Goal: Transaction & Acquisition: Purchase product/service

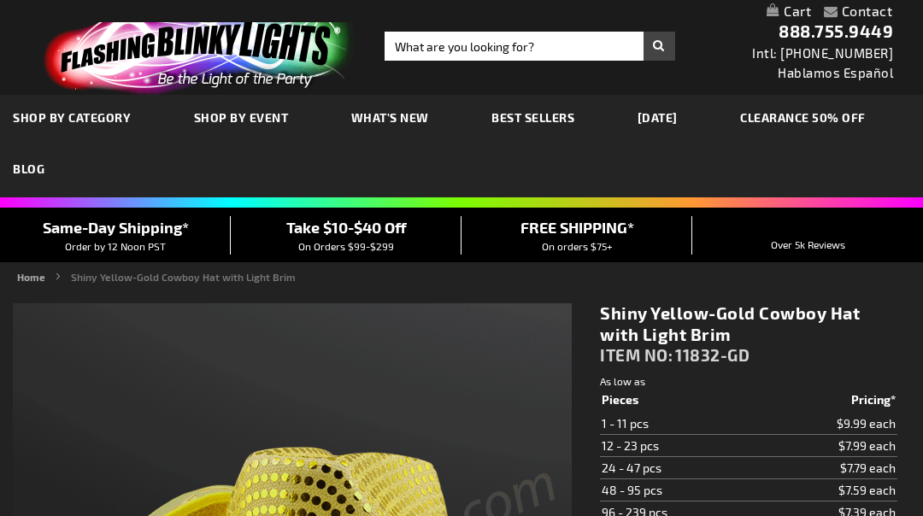
type input "5633"
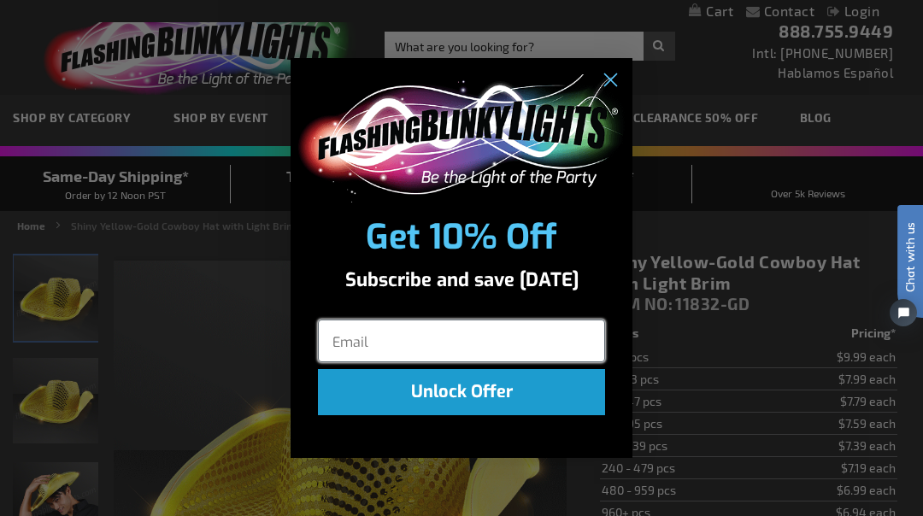
type input "[EMAIL_ADDRESS][DOMAIN_NAME]"
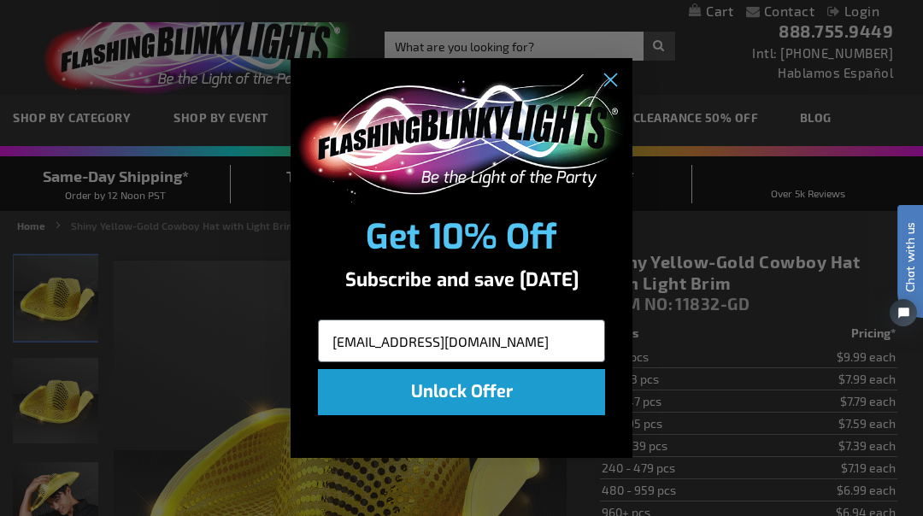
click at [544, 404] on button "Unlock Offer" at bounding box center [461, 392] width 287 height 46
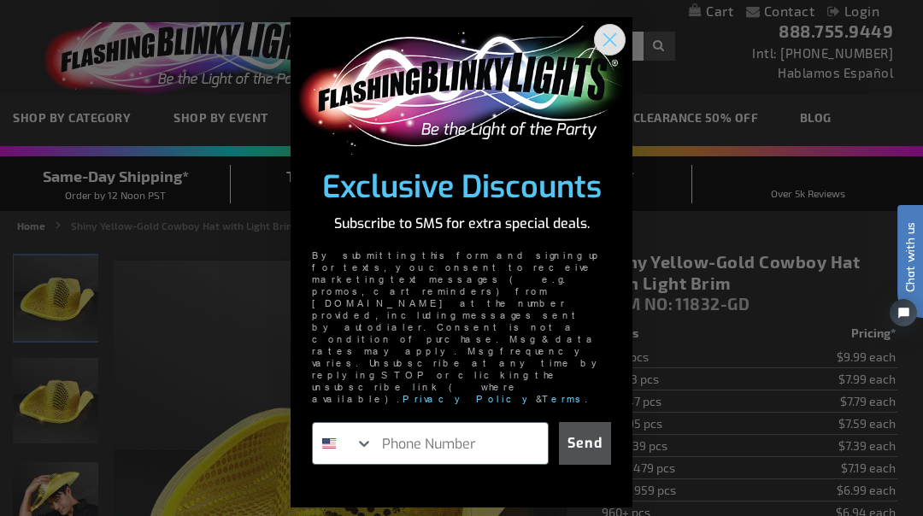
click at [619, 54] on circle "Close dialog" at bounding box center [609, 40] width 28 height 28
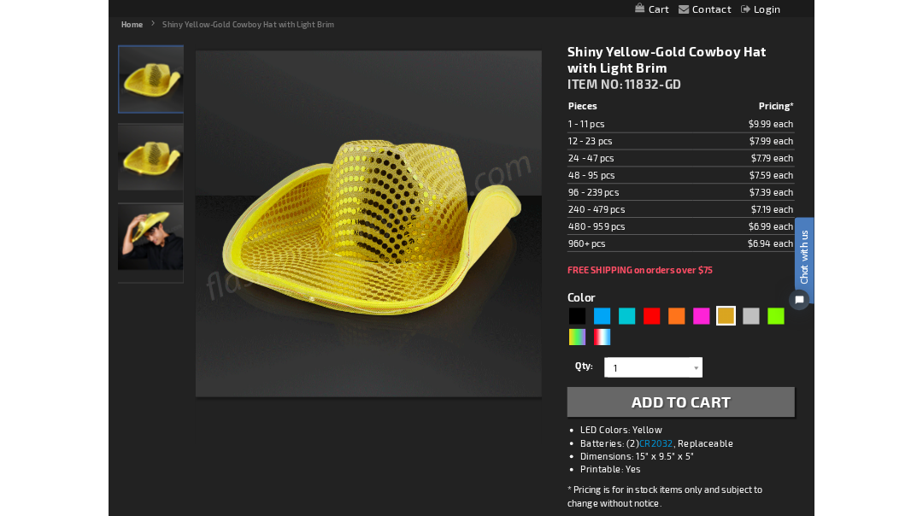
scroll to position [190, 0]
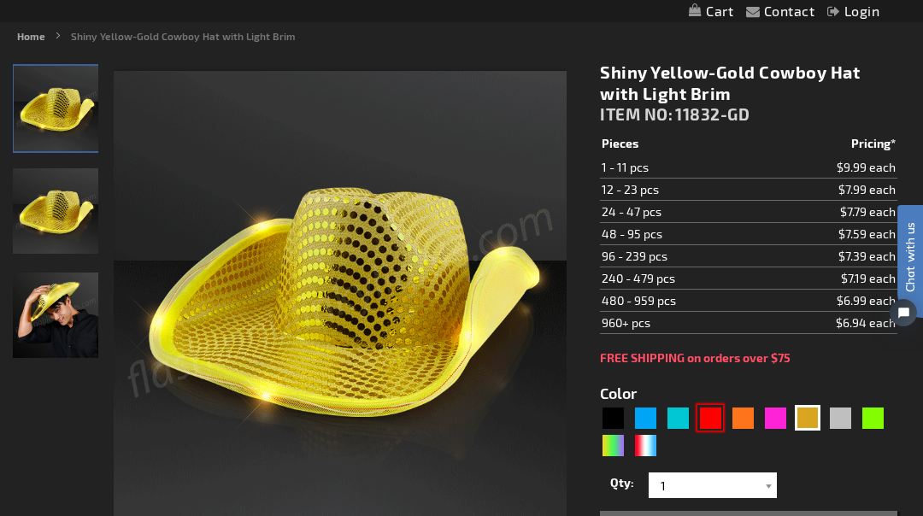
click at [711, 421] on div "Red" at bounding box center [710, 418] width 26 height 26
type input "5641"
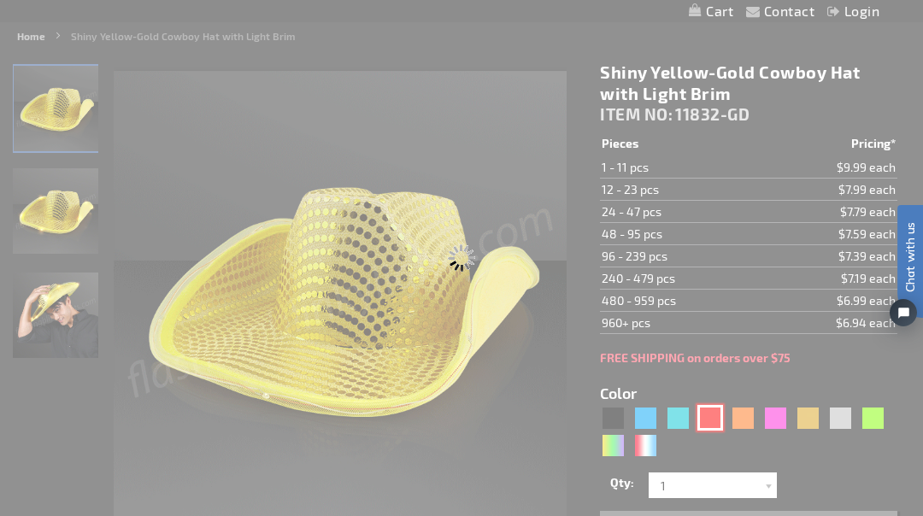
type input "11832-RD"
type input "Customize - Red Sequin Cowboy Hat with Red LED Brim - ITEM NO: 11832-RD"
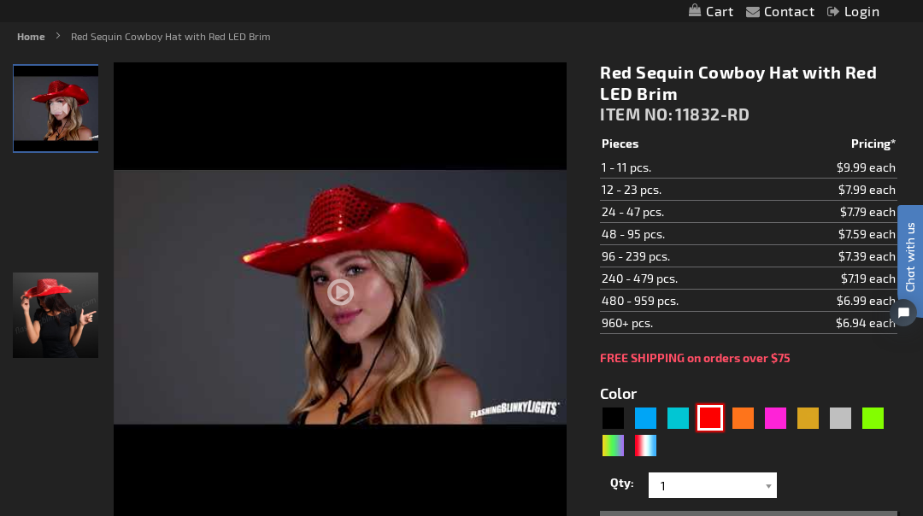
click at [345, 294] on div at bounding box center [340, 341] width 453 height 559
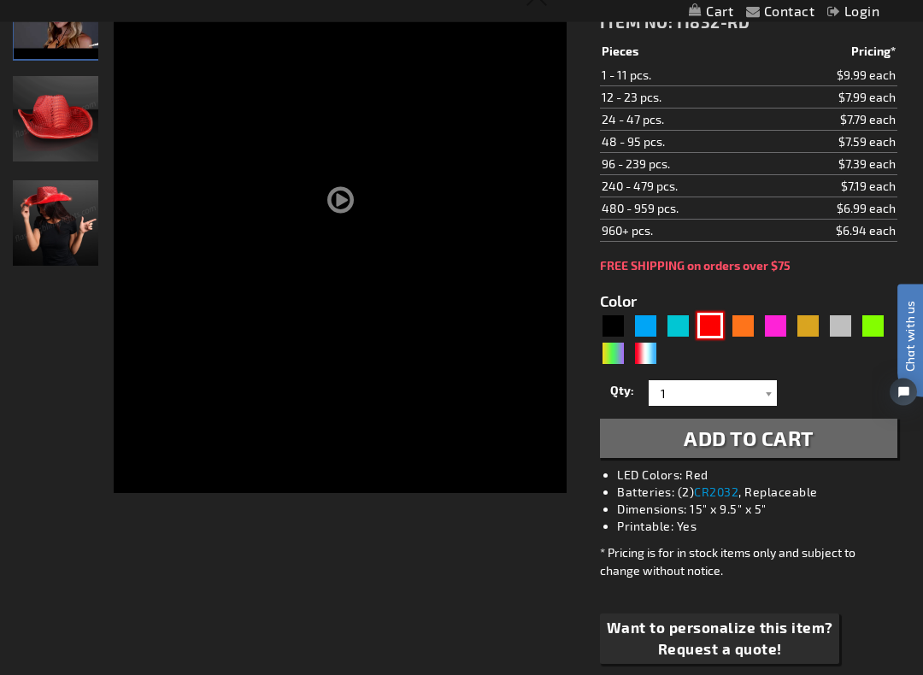
scroll to position [283, 0]
click at [797, 443] on span "Add to Cart" at bounding box center [748, 437] width 130 height 25
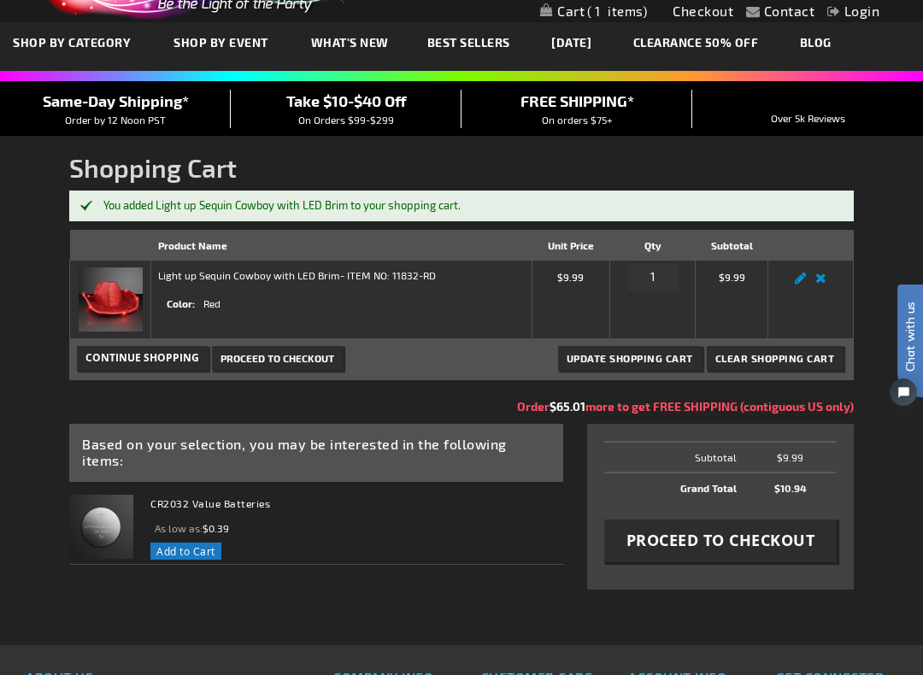
scroll to position [76, 0]
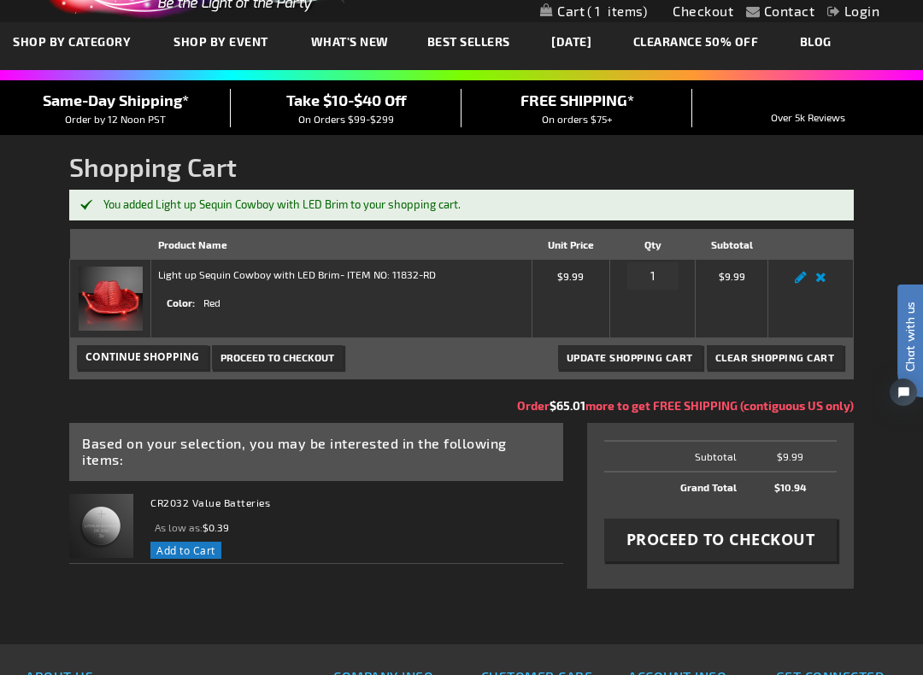
click at [801, 515] on span "Proceed to Checkout" at bounding box center [720, 539] width 189 height 21
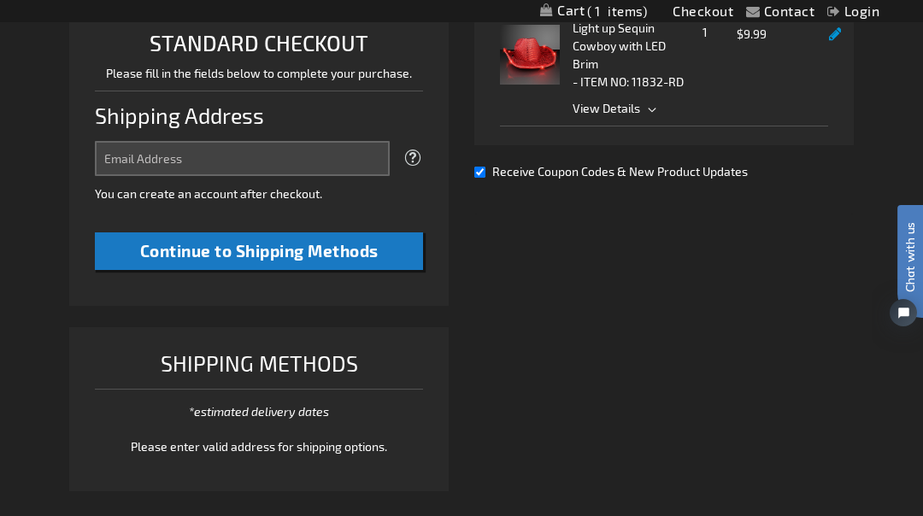
scroll to position [426, 0]
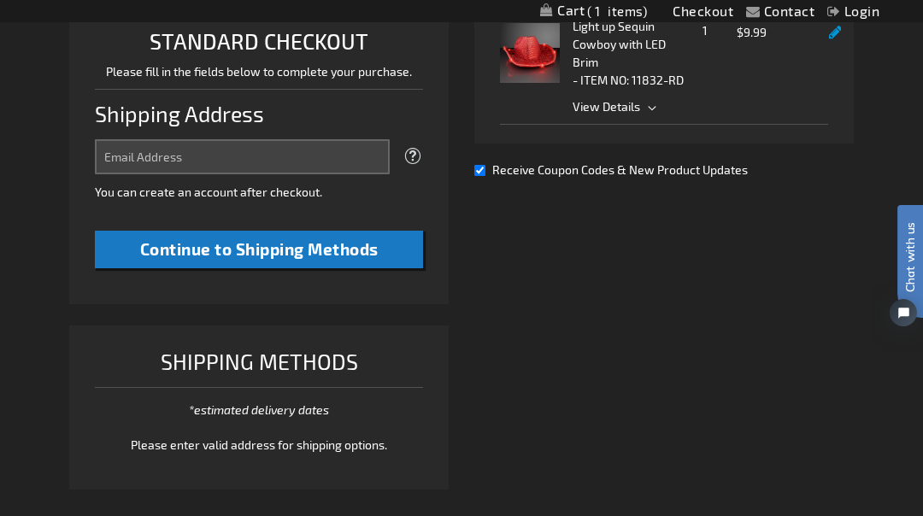
select select "US"
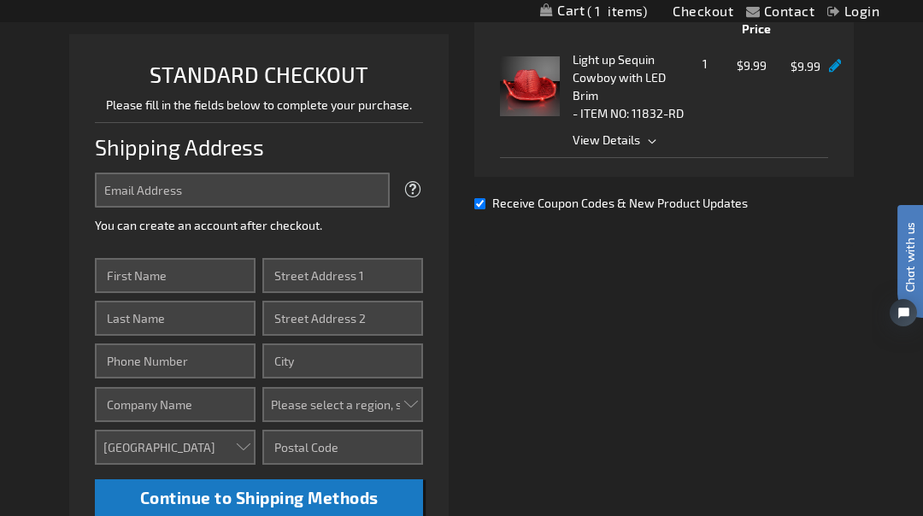
scroll to position [391, 0]
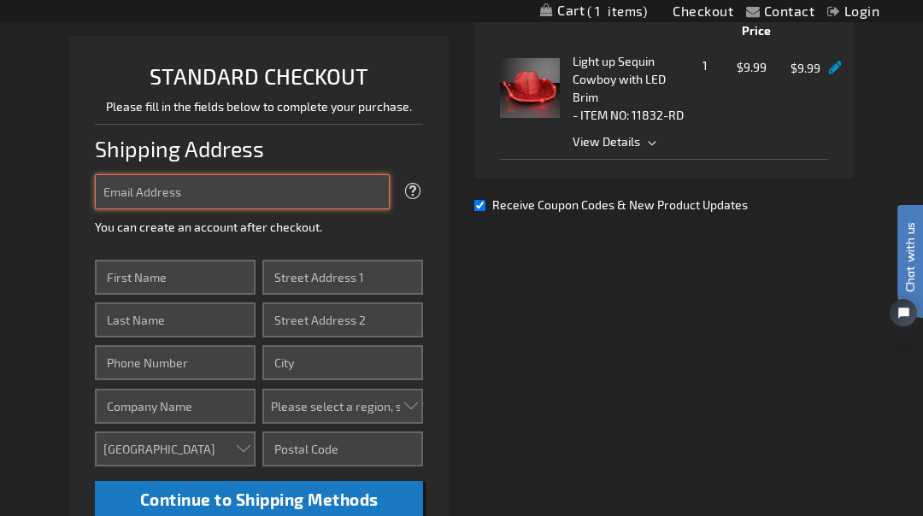
click at [228, 196] on input "Email Address" at bounding box center [242, 191] width 295 height 35
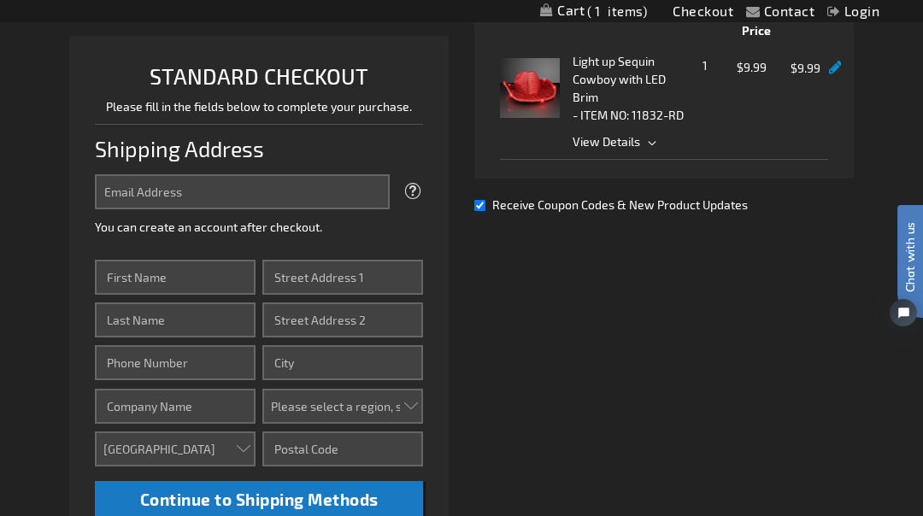
type input "[EMAIL_ADDRESS][DOMAIN_NAME]"
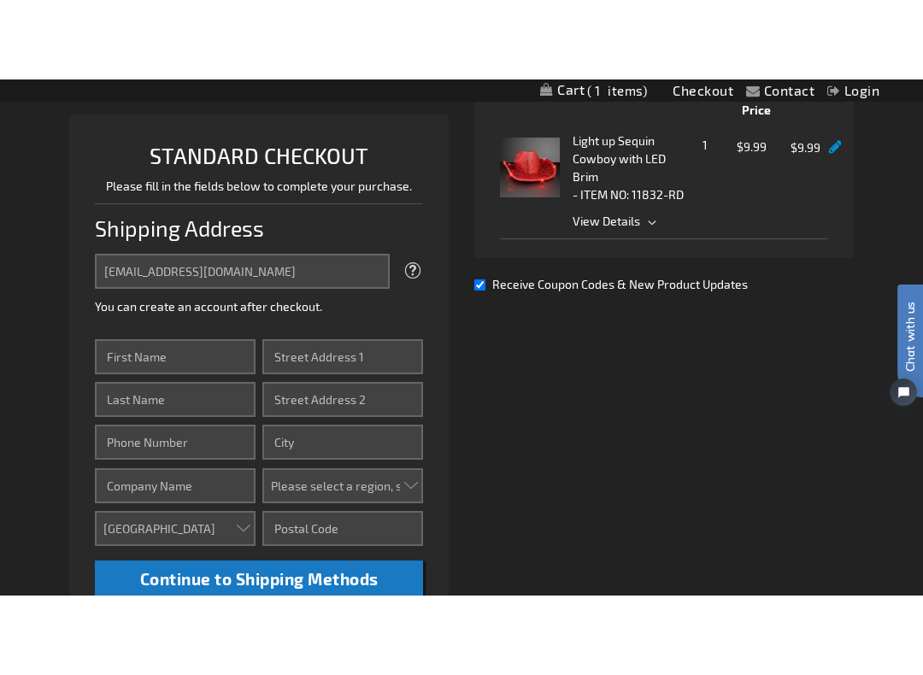
scroll to position [435, 0]
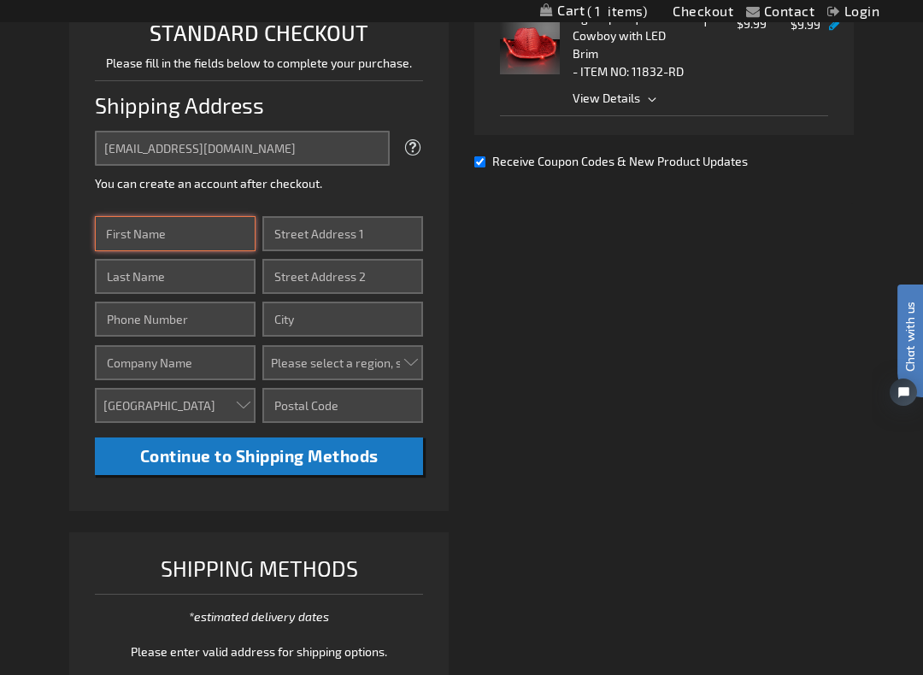
click at [214, 247] on input "First Name" at bounding box center [175, 233] width 161 height 35
type input "Jeff"
click at [215, 284] on input "Last Name" at bounding box center [175, 276] width 161 height 35
type input "Weidler"
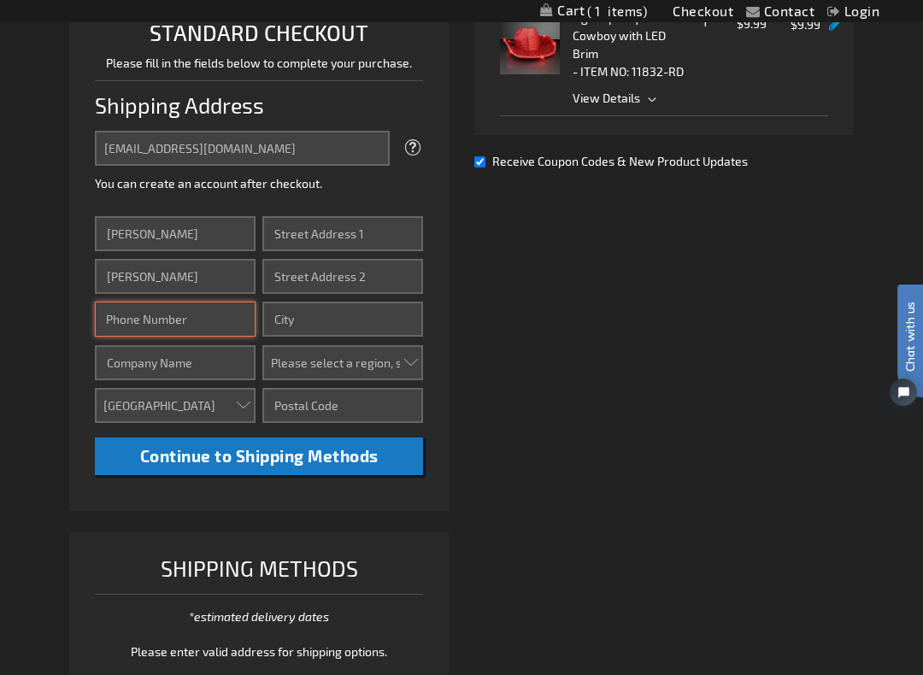
click at [228, 320] on input "Phone Number" at bounding box center [175, 319] width 161 height 35
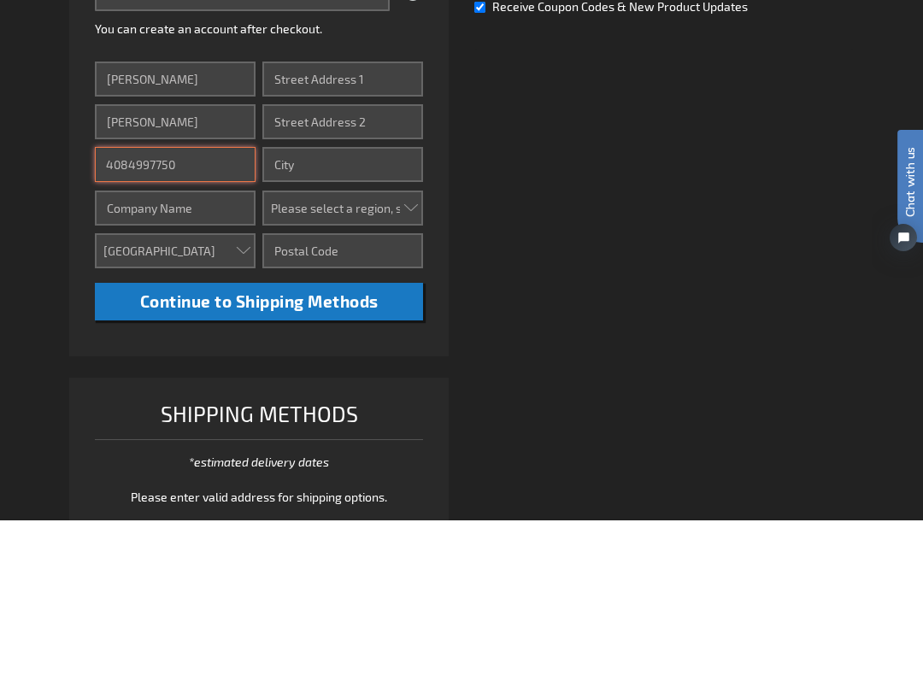
type input "4084997750"
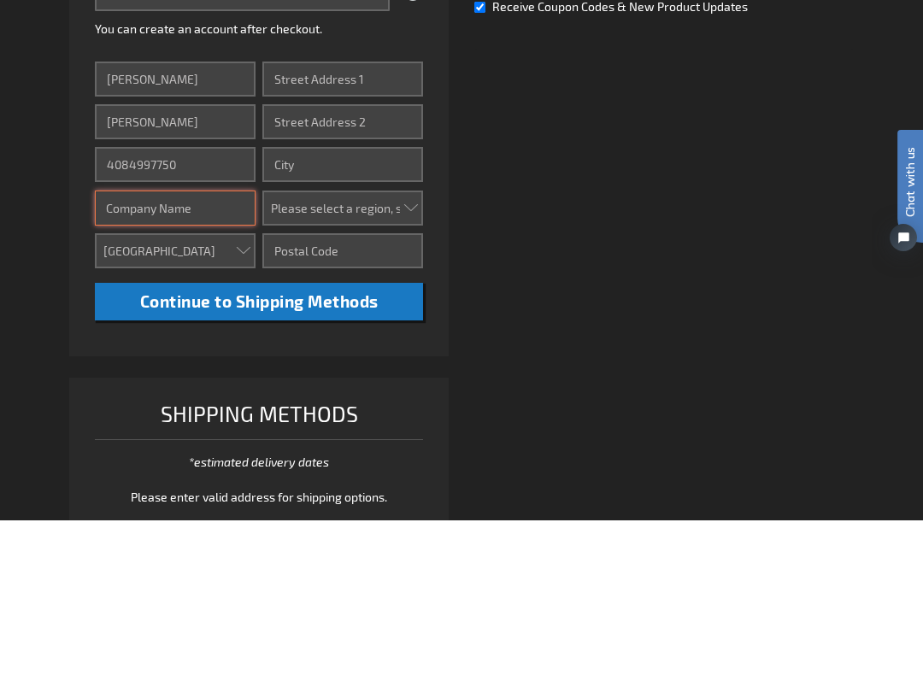
click at [222, 345] on input "Company" at bounding box center [175, 362] width 161 height 35
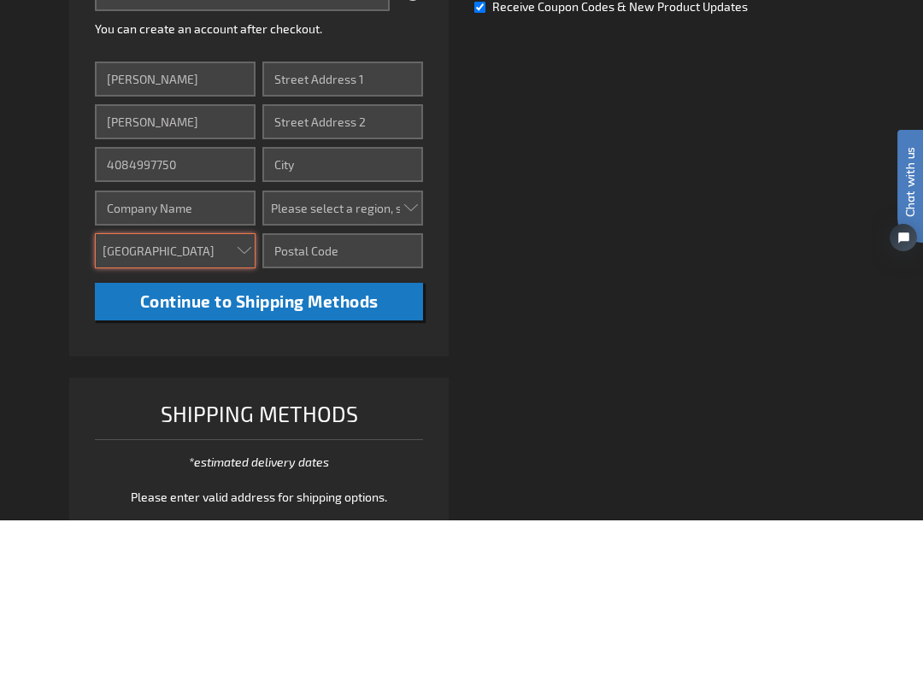
click at [240, 388] on select "Aruba Australia Austria Bahamas Barbados Belgium Belize Bermuda British Virgin …" at bounding box center [175, 405] width 161 height 35
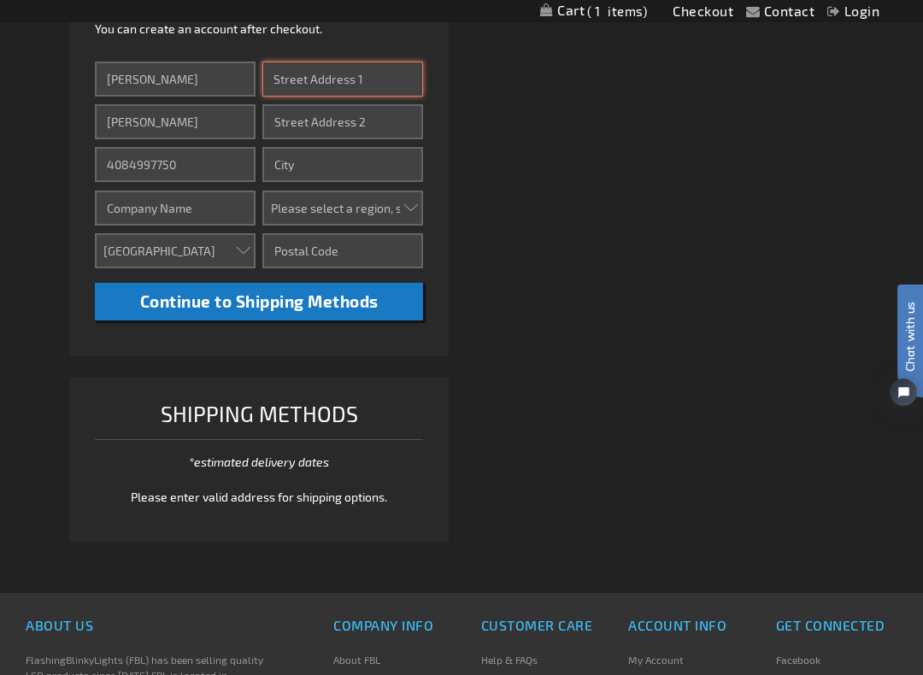
click at [384, 85] on input "Street Address: Line 1" at bounding box center [342, 79] width 161 height 35
type input "944 Torrey Pines Dr"
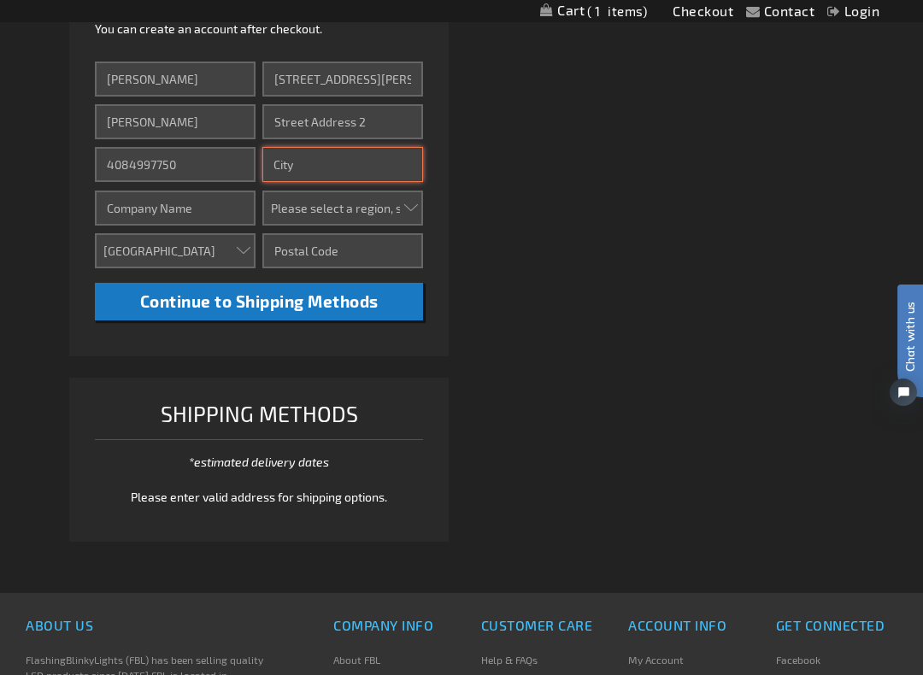
click at [358, 171] on input "City" at bounding box center [342, 164] width 161 height 35
type input "Paso Robles"
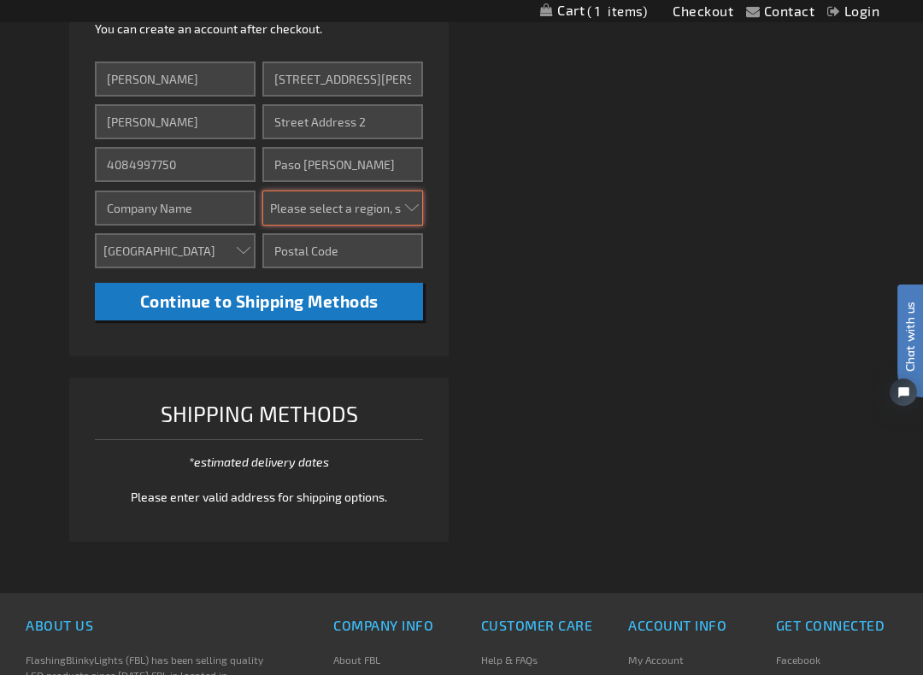
click at [373, 218] on select "Please select a region, state or province. Alabama Alaska Arizona Arkansas Cali…" at bounding box center [342, 208] width 161 height 35
click at [389, 210] on select "Please select a region, state or province. Alabama Alaska Arizona Arkansas Cali…" at bounding box center [342, 208] width 161 height 35
select select "12"
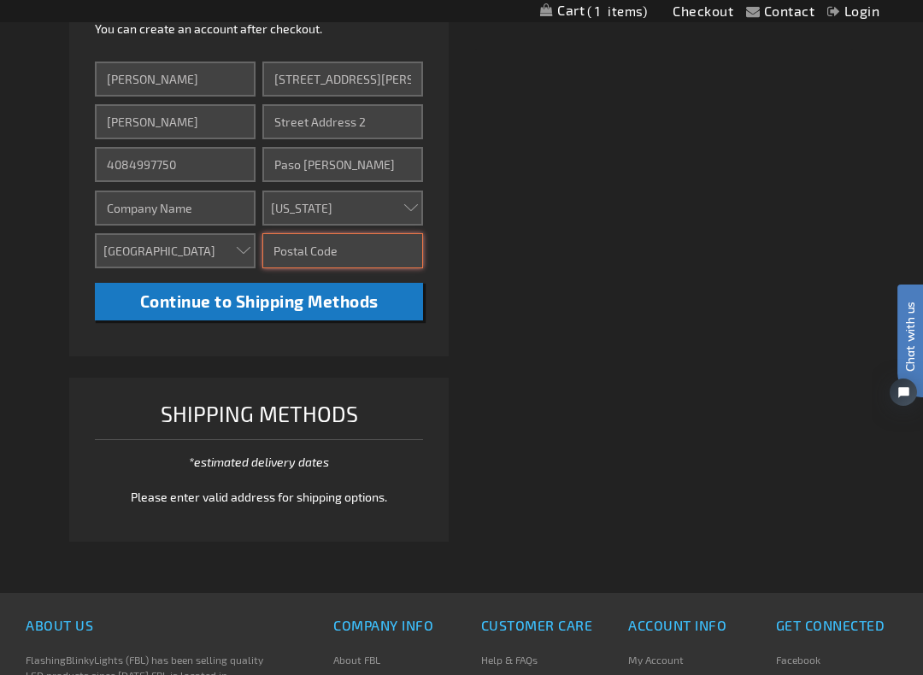
click at [386, 256] on input "Zip/Postal Code" at bounding box center [342, 250] width 161 height 35
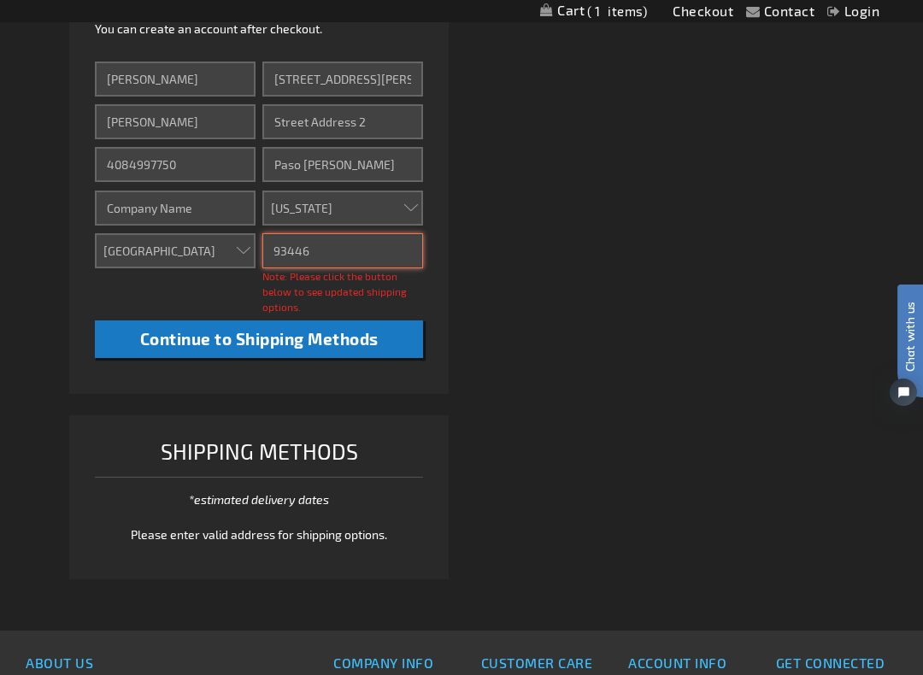
type input "93446"
click at [369, 349] on button "Continue to Shipping Methods" at bounding box center [259, 339] width 328 height 38
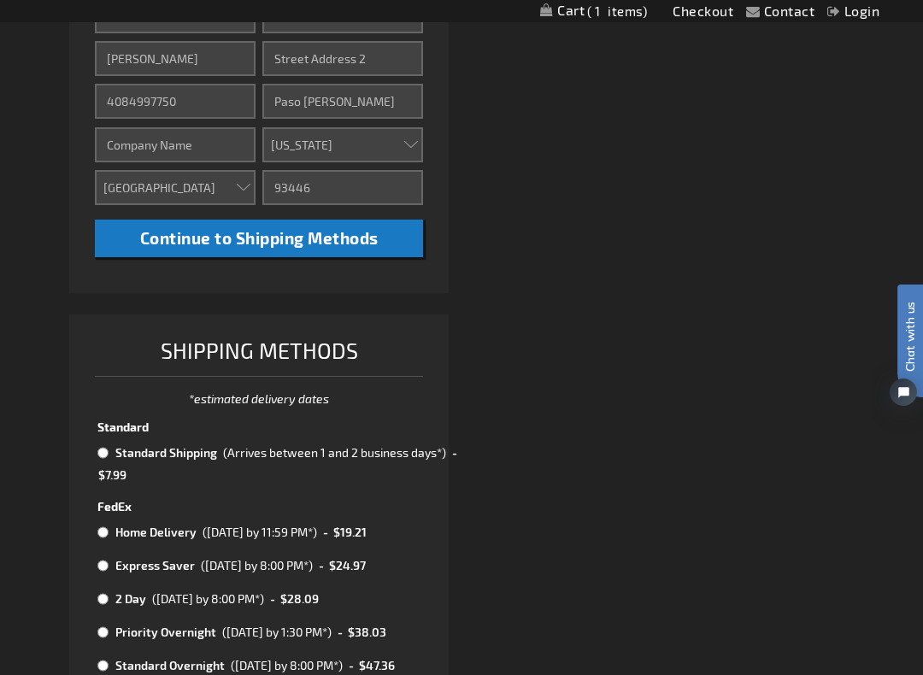
scroll to position [704, 0]
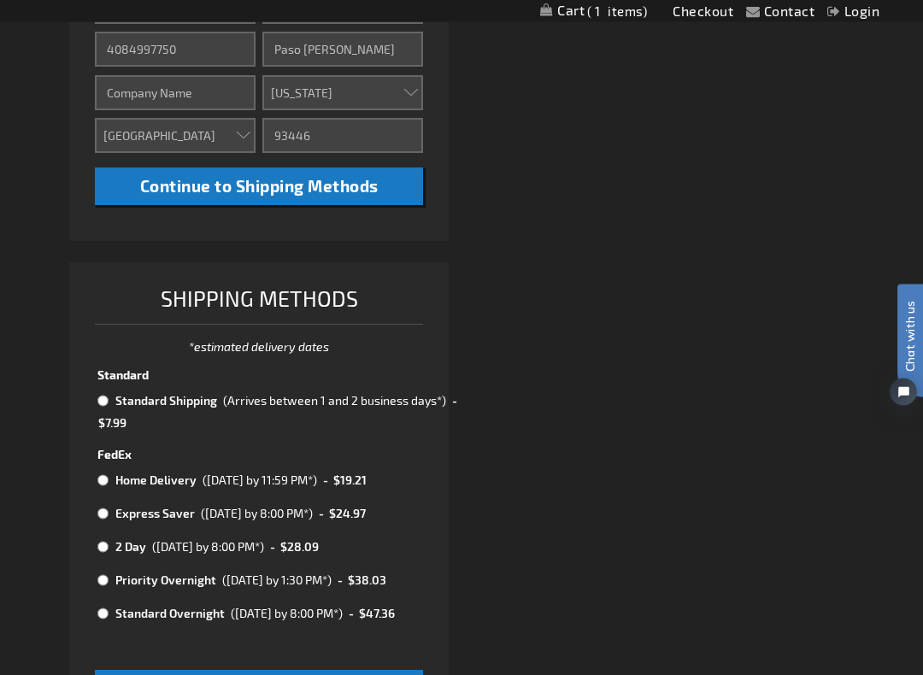
click at [108, 397] on input "radio" at bounding box center [102, 402] width 11 height 14
radio input "true"
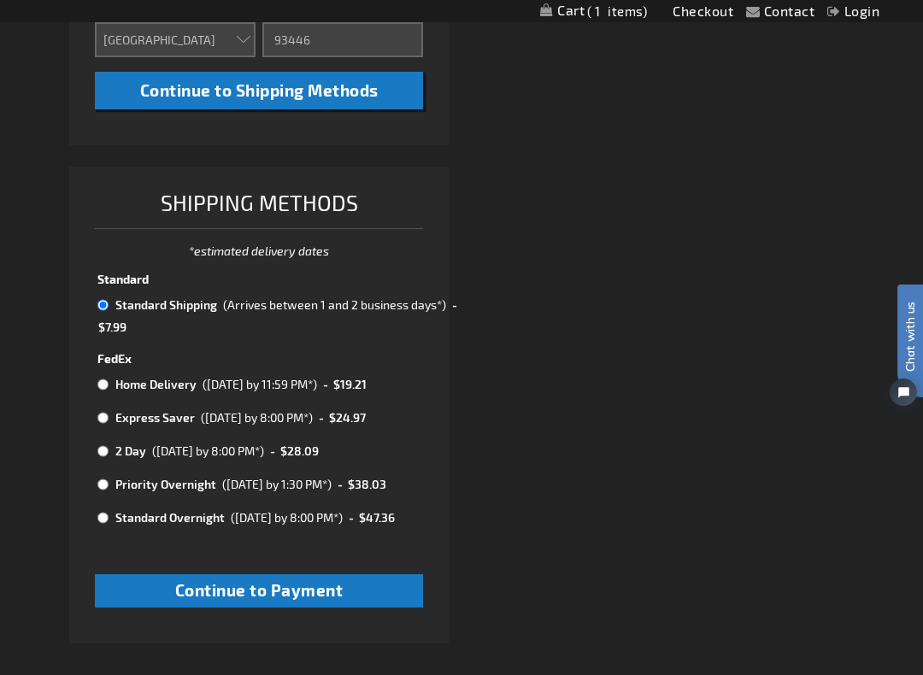
scroll to position [807, 0]
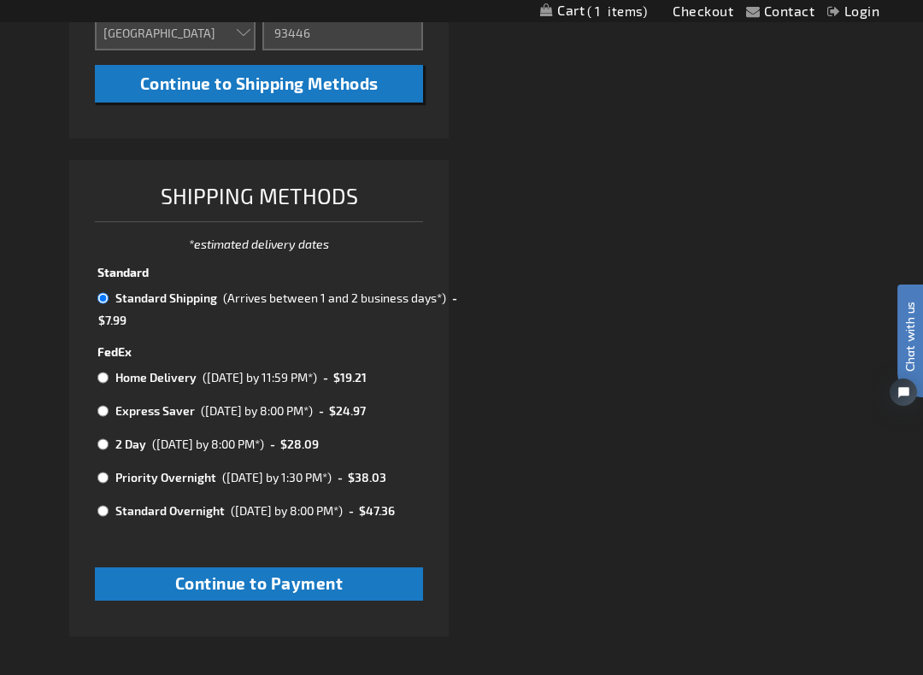
click at [361, 515] on button "Continue to Payment" at bounding box center [259, 583] width 328 height 33
checkbox input "true"
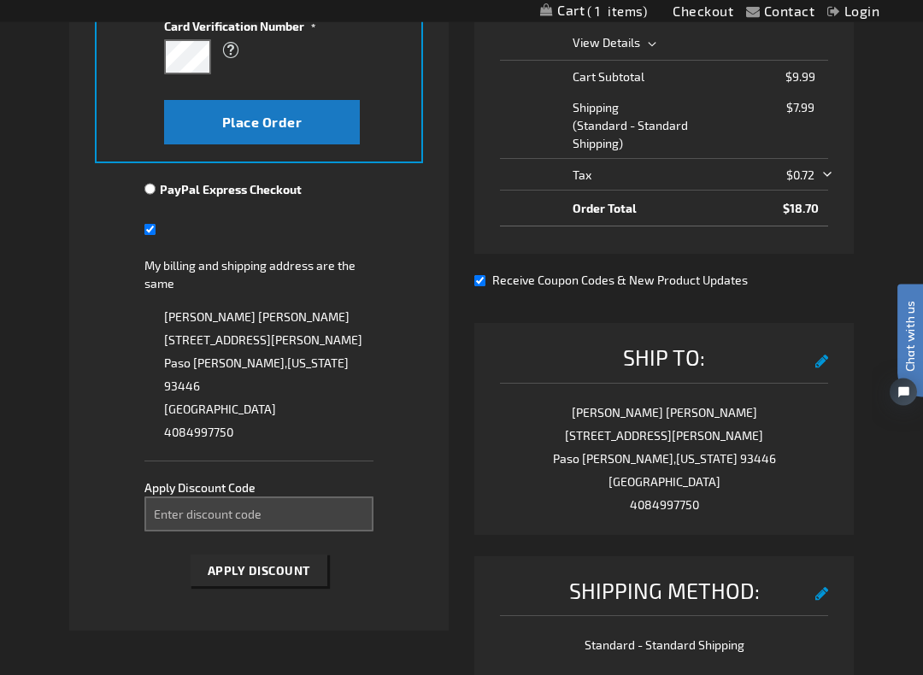
scroll to position [496, 0]
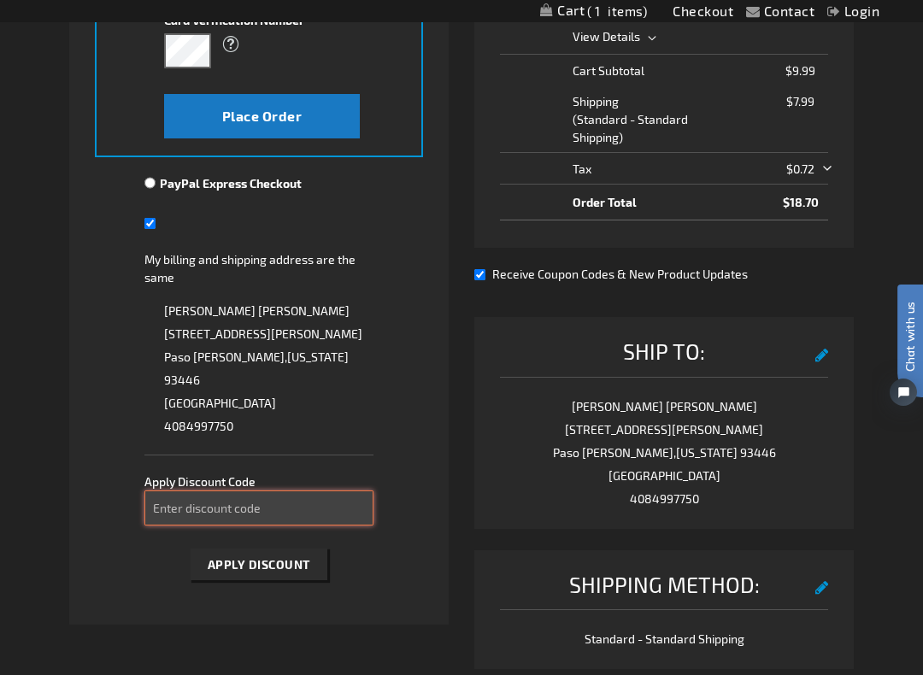
click at [267, 494] on input "Enter discount code" at bounding box center [259, 507] width 230 height 35
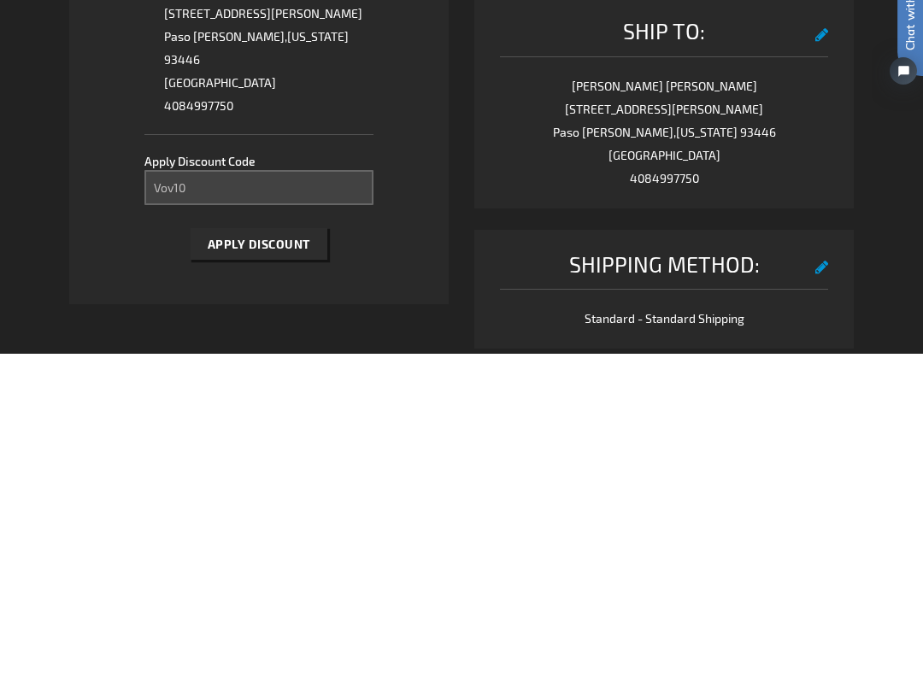
click at [302, 515] on button "Apply Discount" at bounding box center [259, 565] width 137 height 32
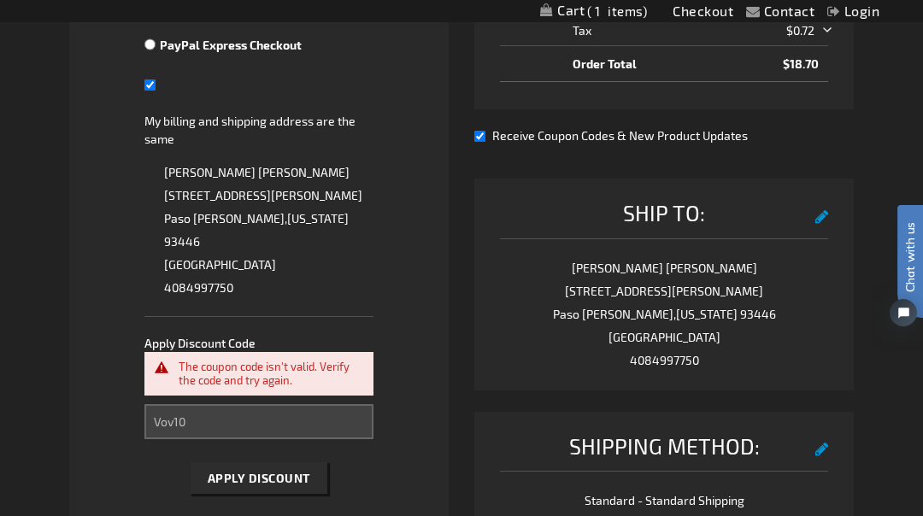
scroll to position [629, 0]
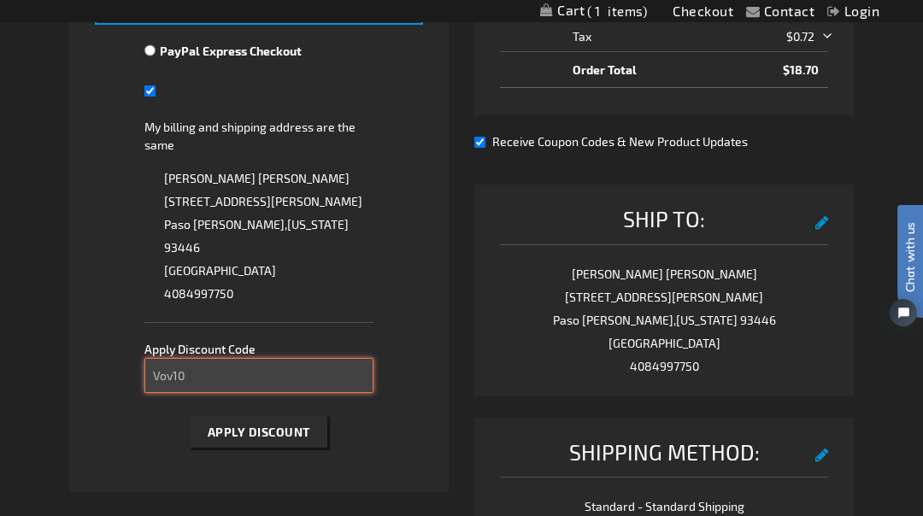
click at [213, 362] on input "Vov10" at bounding box center [259, 375] width 230 height 35
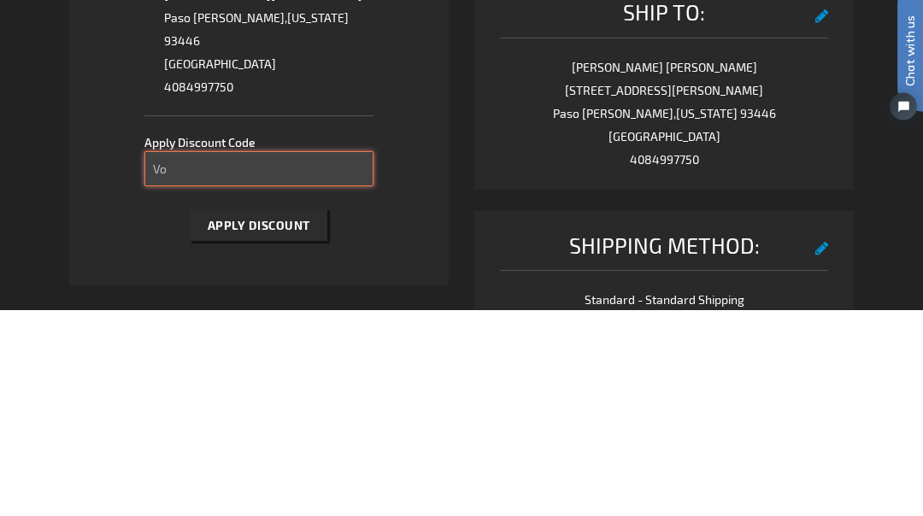
type input "V"
click at [292, 416] on button "Apply Discount" at bounding box center [259, 432] width 137 height 32
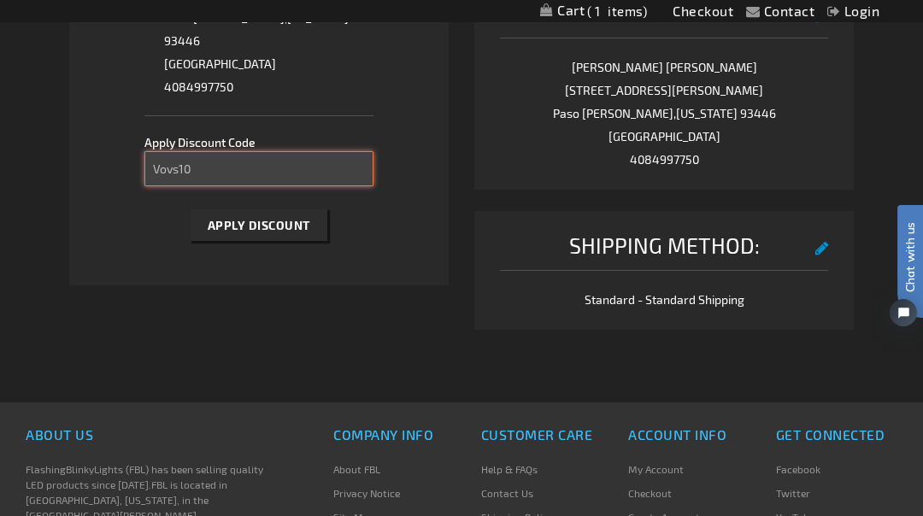
click at [263, 151] on input "Vovs10" at bounding box center [259, 168] width 230 height 35
type input "V"
type input "Vows10"
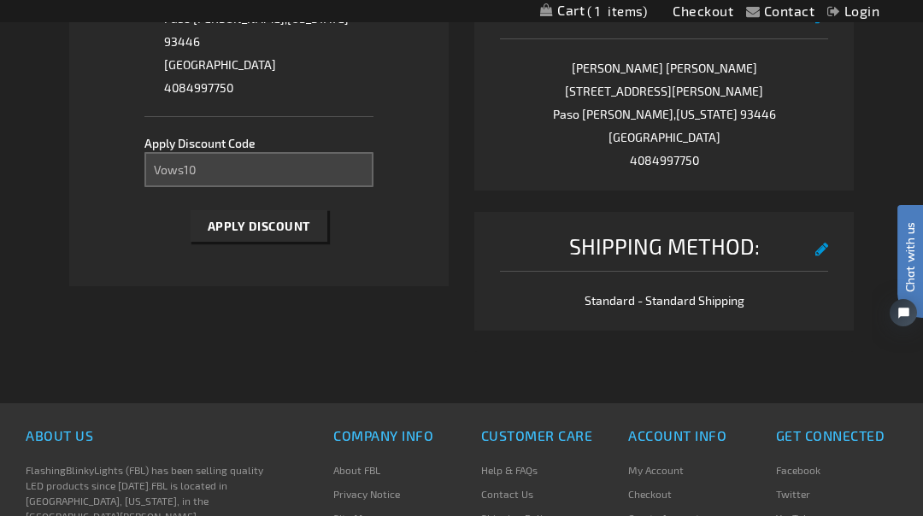
click at [258, 210] on button "Apply Discount" at bounding box center [259, 226] width 137 height 32
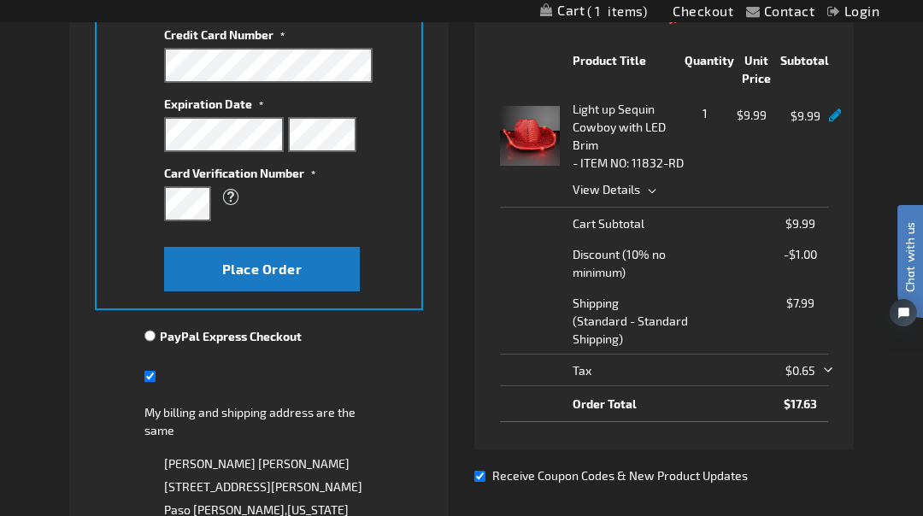
scroll to position [317, 0]
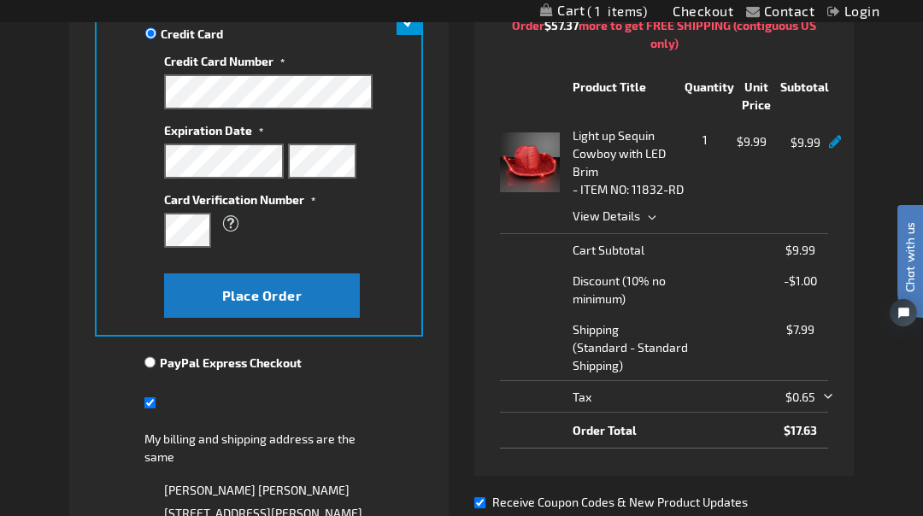
click at [311, 301] on button "Place Order" at bounding box center [262, 295] width 196 height 44
